Goal: Information Seeking & Learning: Learn about a topic

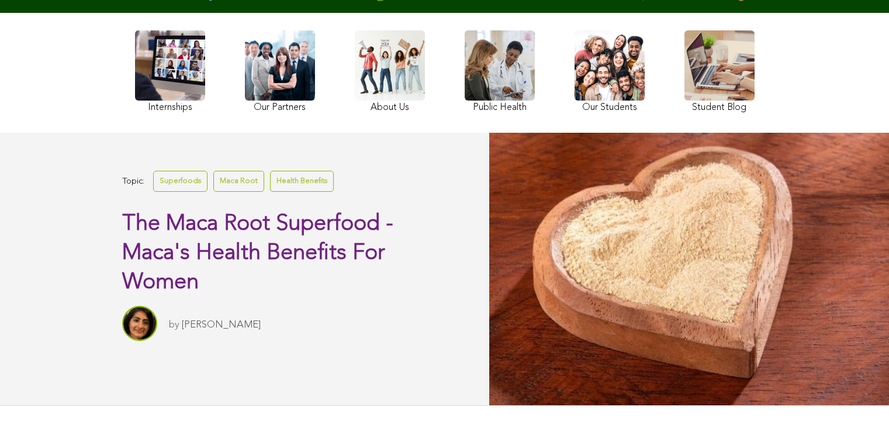
scroll to position [131, 0]
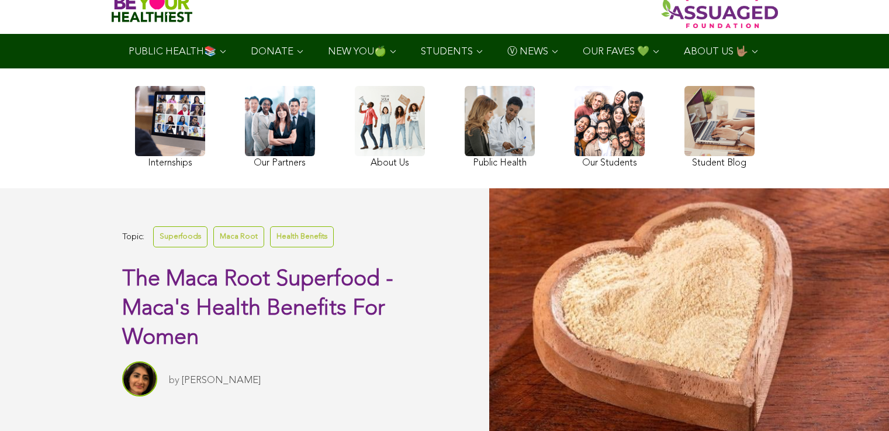
click at [245, 164] on link at bounding box center [280, 128] width 70 height 85
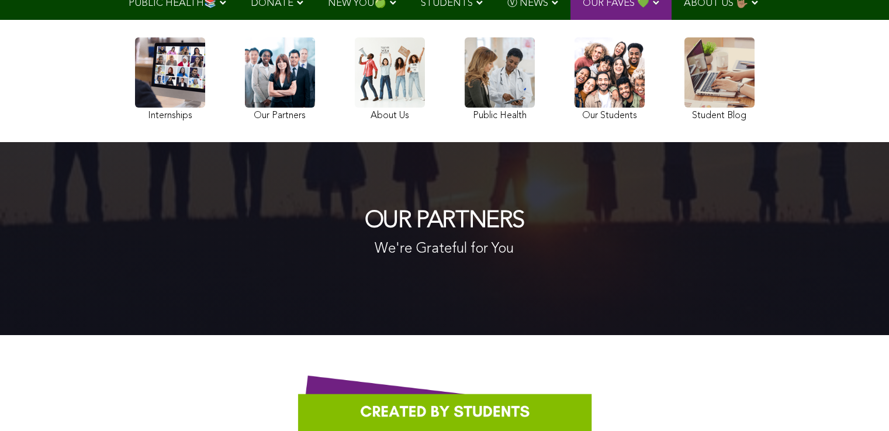
scroll to position [101, 0]
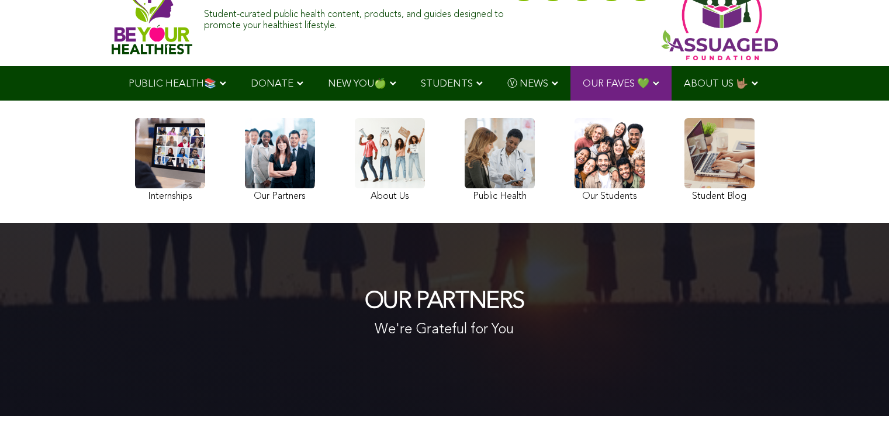
click at [135, 187] on link at bounding box center [170, 161] width 70 height 87
